Goal: Obtain resource: Obtain resource

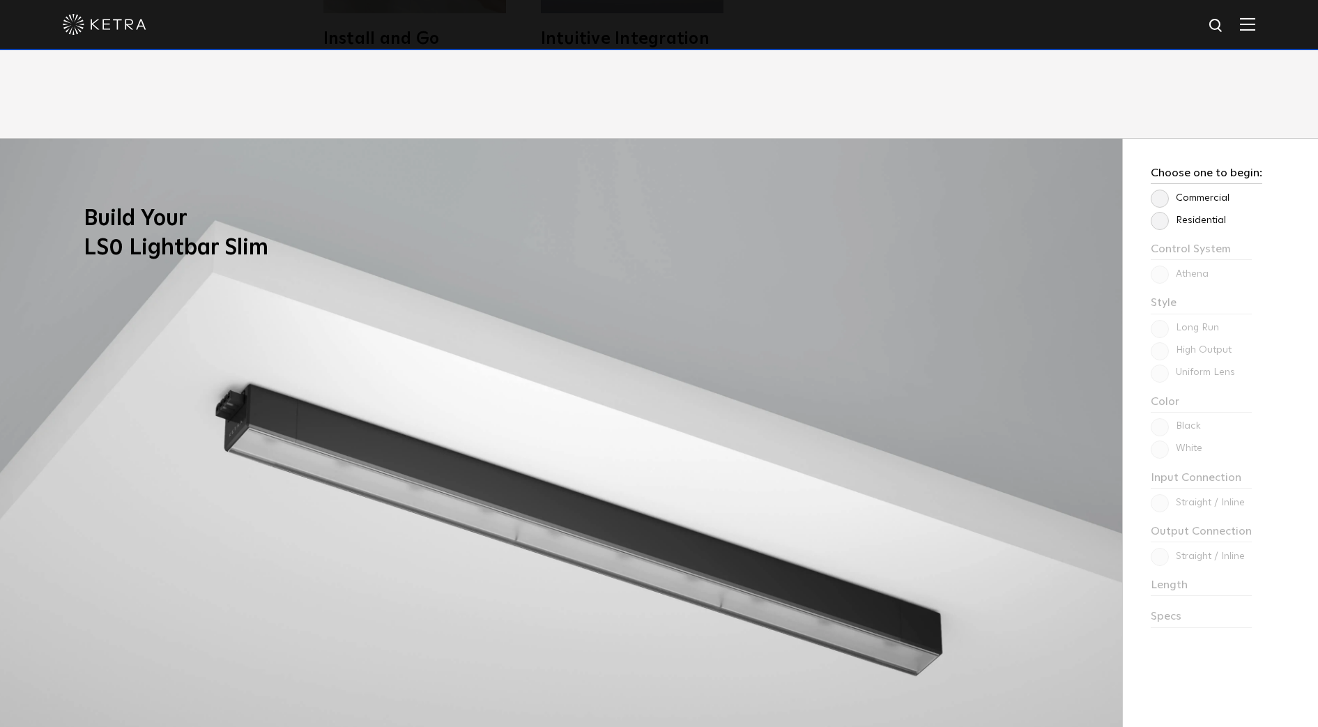
scroll to position [1220, 0]
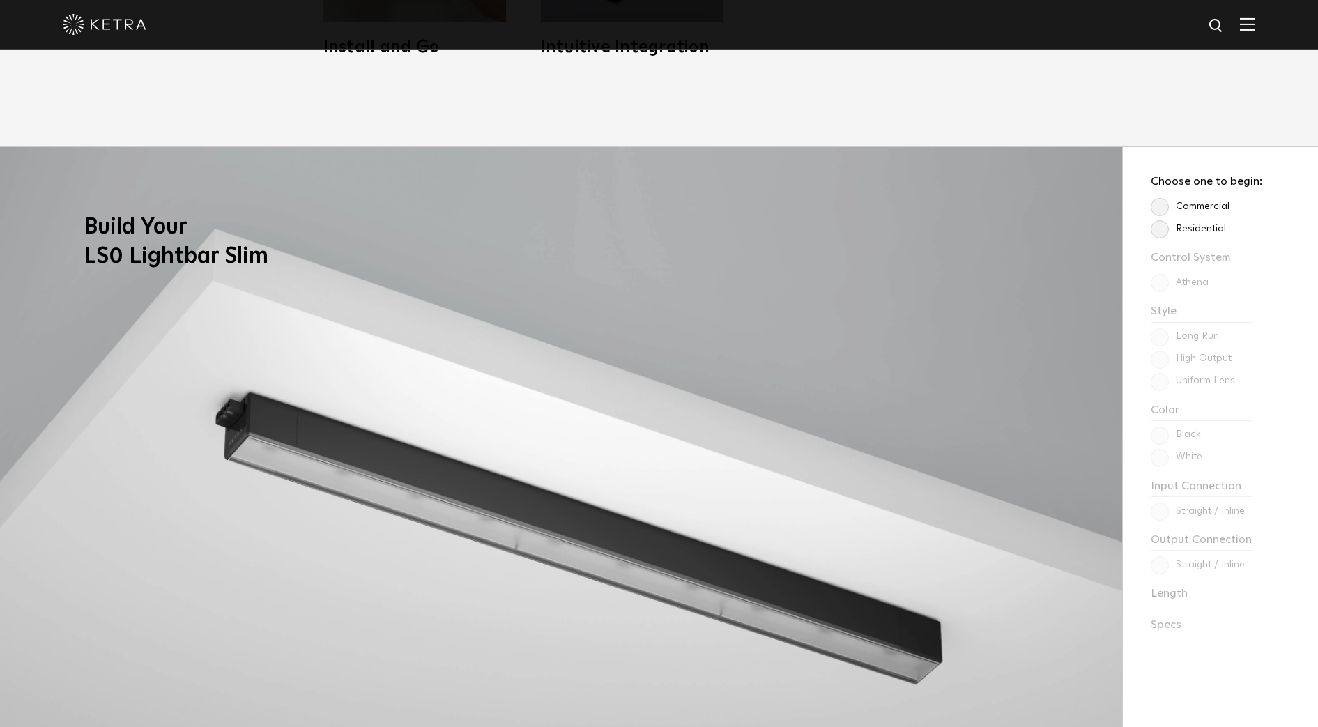
click at [1169, 229] on label "Residential" at bounding box center [1188, 229] width 75 height 12
click at [0, 0] on input "Residential" at bounding box center [0, 0] width 0 height 0
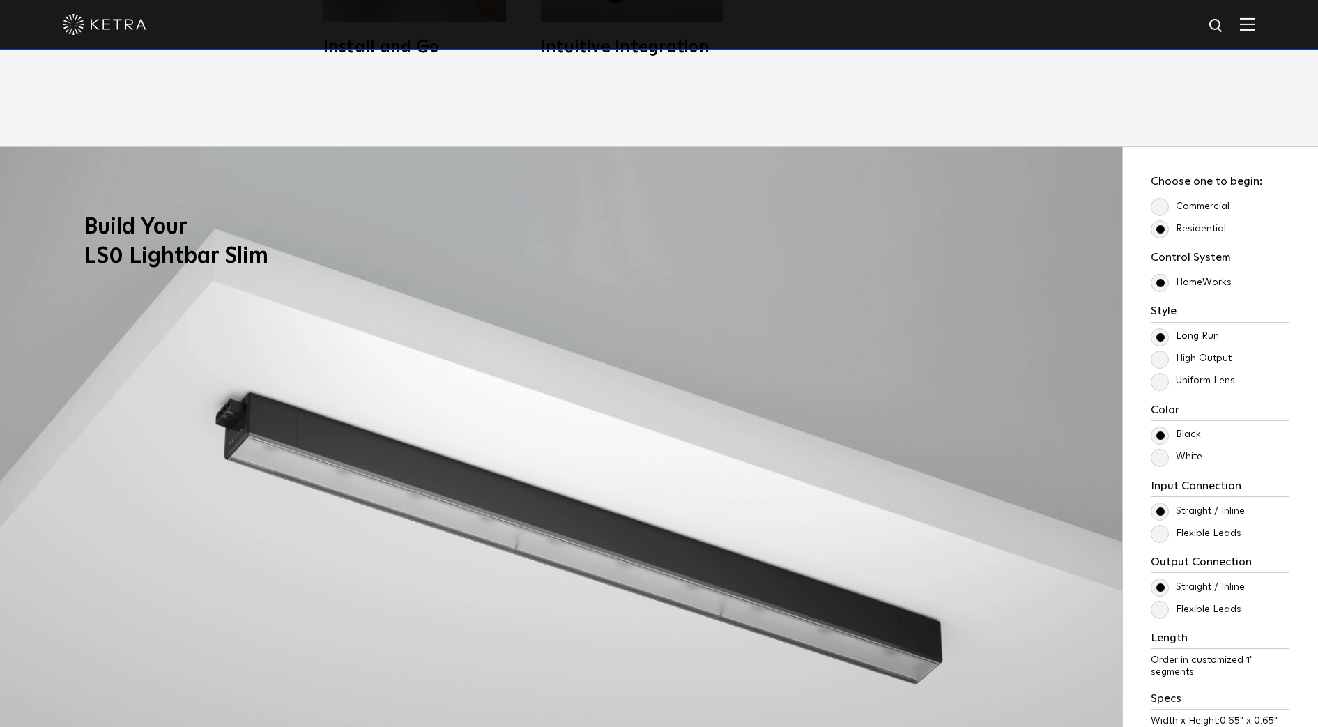
click at [1157, 365] on label "High Output" at bounding box center [1191, 359] width 81 height 12
click at [0, 0] on input "High Output" at bounding box center [0, 0] width 0 height 0
click at [1157, 391] on div "Control System Athena HomeWorks Style [GEOGRAPHIC_DATA] High Output Uniform Len…" at bounding box center [1220, 513] width 139 height 525
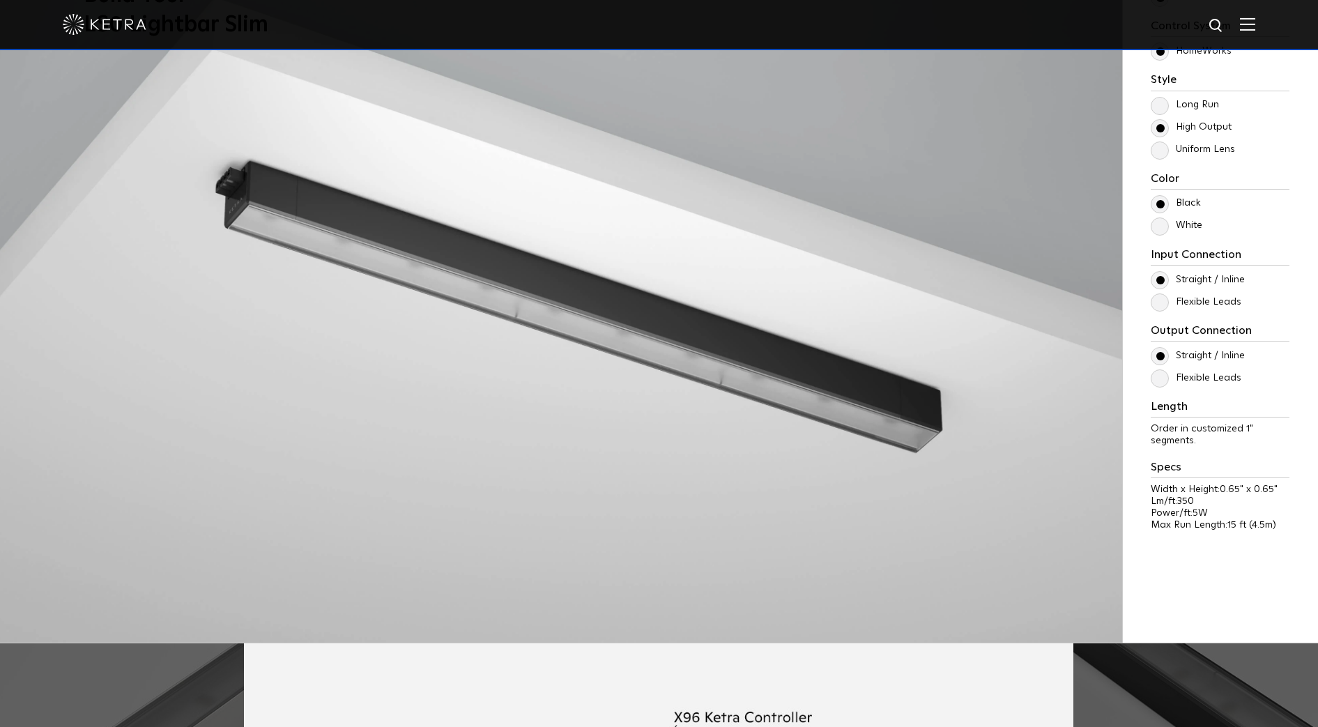
scroll to position [1481, 0]
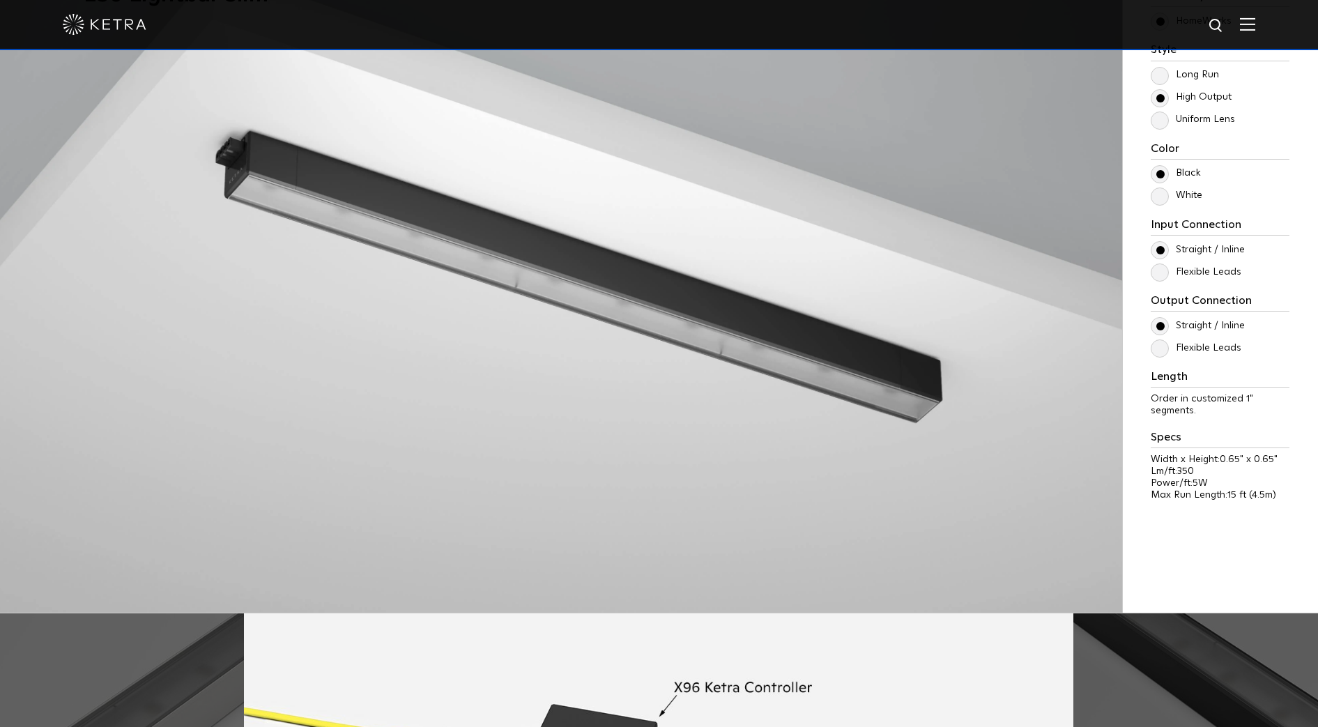
click at [1164, 281] on div "Control System Athena HomeWorks Style [GEOGRAPHIC_DATA] High Output Uniform Len…" at bounding box center [1220, 252] width 139 height 525
click at [1163, 267] on label "Flexible Leads" at bounding box center [1196, 272] width 91 height 12
click at [0, 0] on input "Flexible Leads" at bounding box center [0, 0] width 0 height 0
click at [1154, 346] on label "Flexible Leads" at bounding box center [1196, 348] width 91 height 12
click at [0, 0] on input "Flexible Leads" at bounding box center [0, 0] width 0 height 0
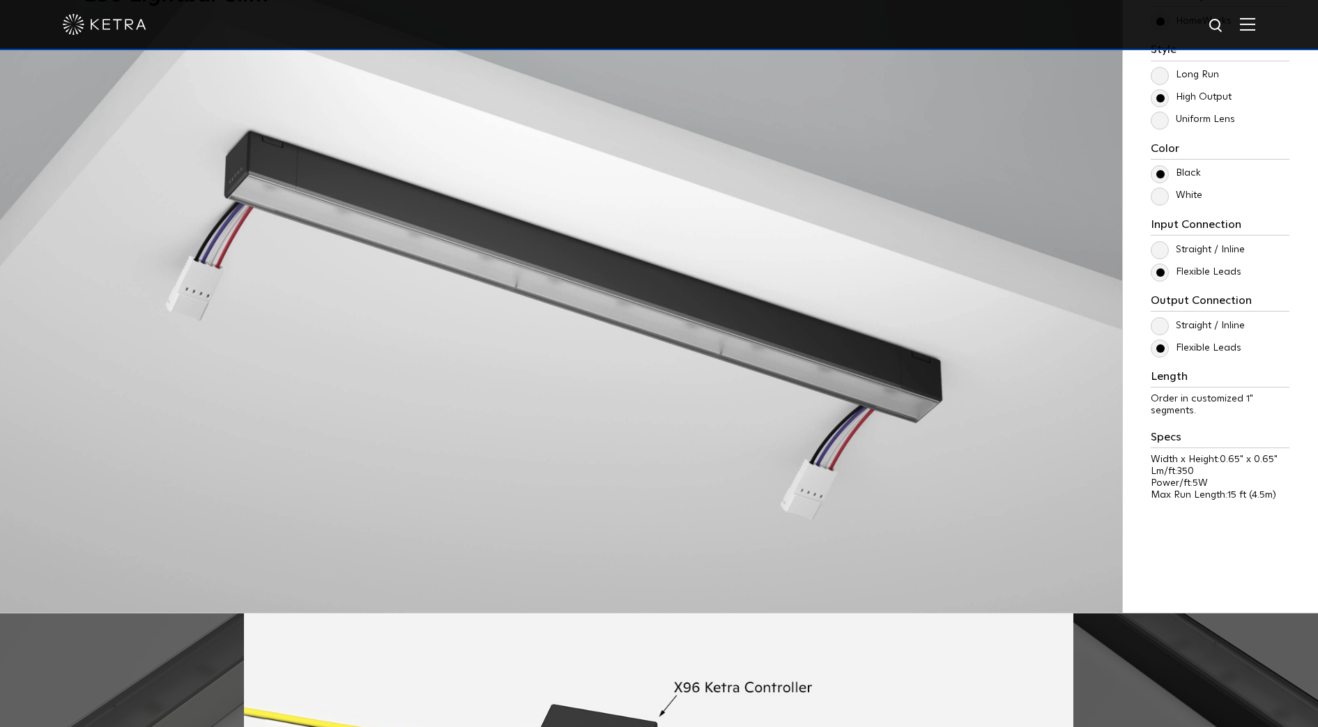
click at [1160, 320] on label "Straight / Inline" at bounding box center [1198, 326] width 94 height 12
click at [0, 0] on input "Straight / Inline" at bounding box center [0, 0] width 0 height 0
click at [1160, 344] on label "Flexible Leads" at bounding box center [1196, 348] width 91 height 12
click at [0, 0] on input "Flexible Leads" at bounding box center [0, 0] width 0 height 0
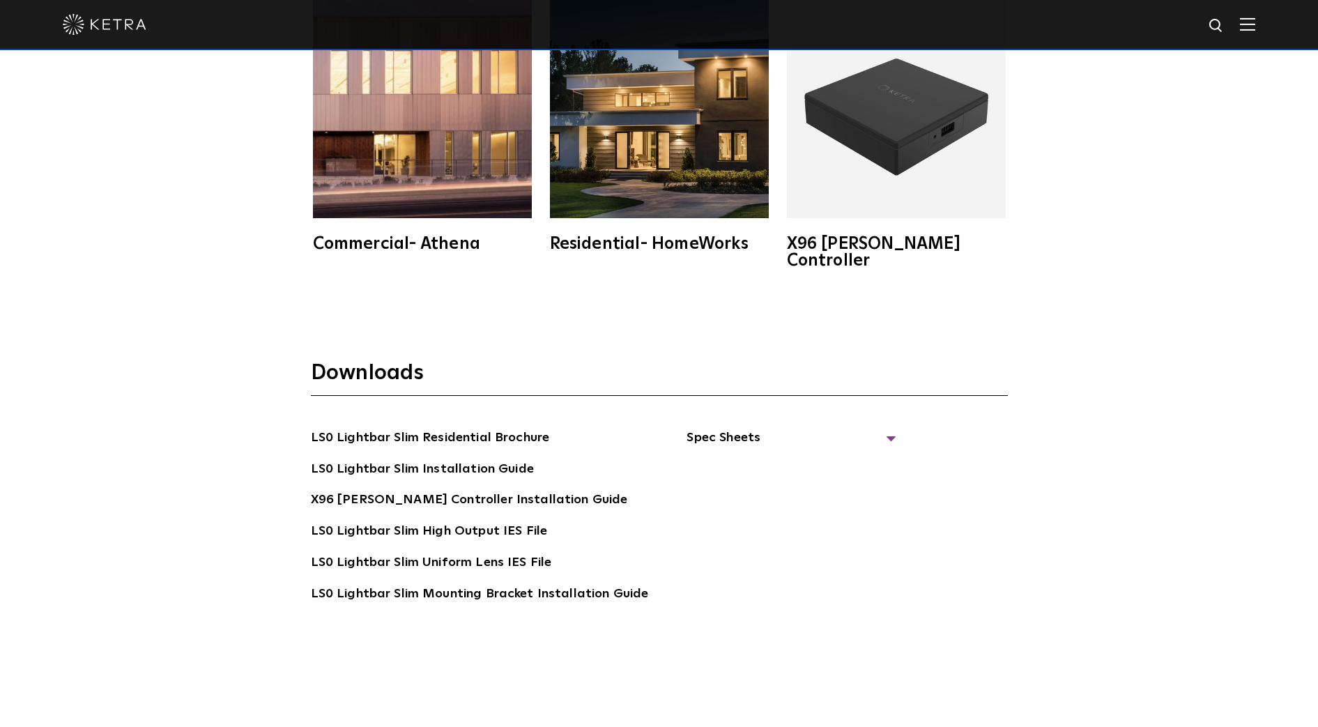
scroll to position [2875, 0]
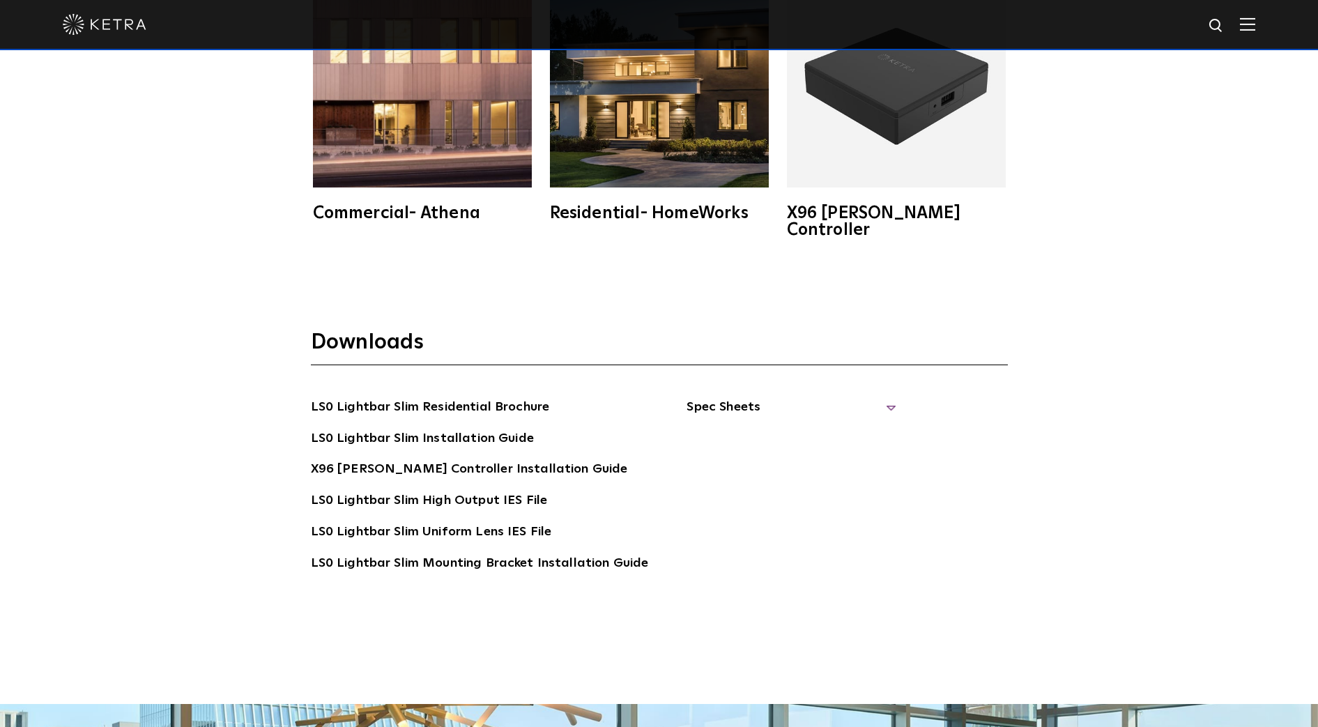
click at [746, 397] on span "Spec Sheets" at bounding box center [791, 412] width 209 height 31
click at [764, 428] on link "LS0 Lightbar Slim Spec Sheet" at bounding box center [793, 439] width 179 height 22
